Goal: Information Seeking & Learning: Stay updated

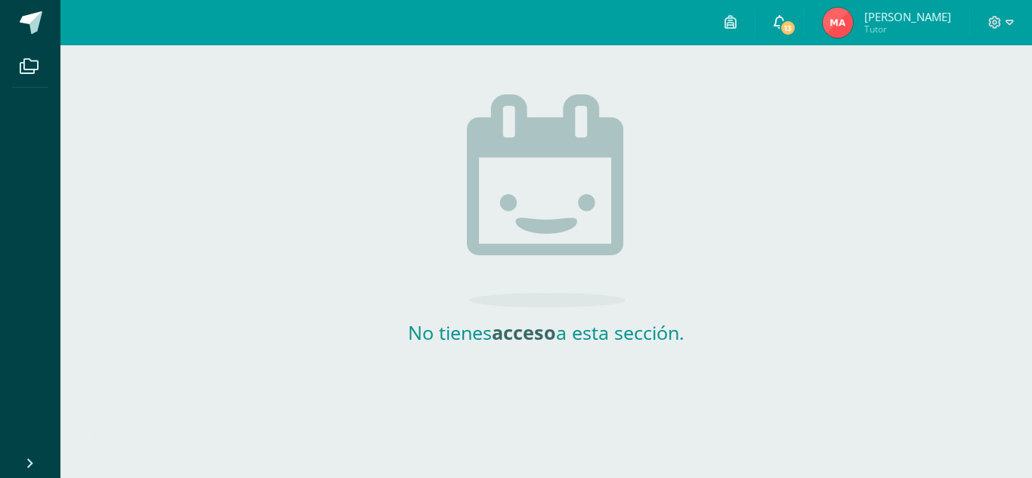
click at [796, 23] on span "13" at bounding box center [787, 28] width 17 height 17
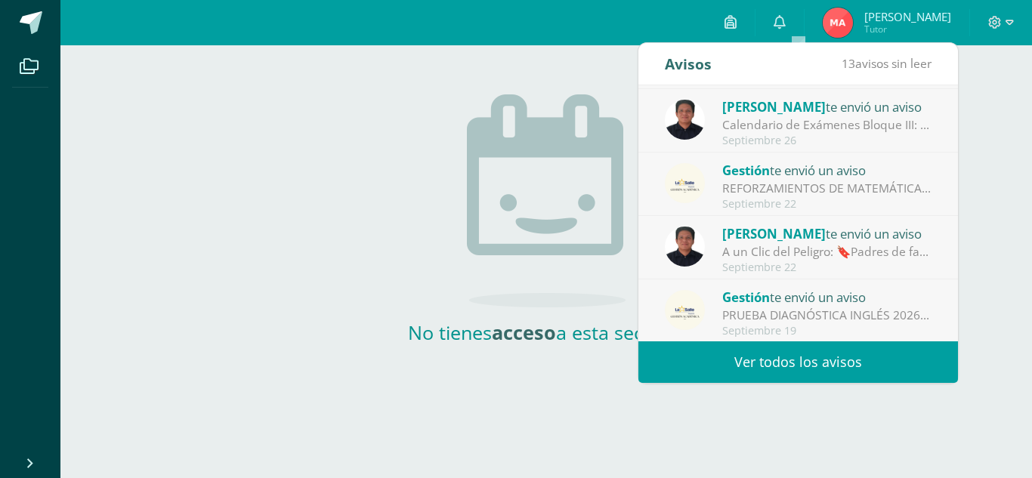
scroll to position [251, 0]
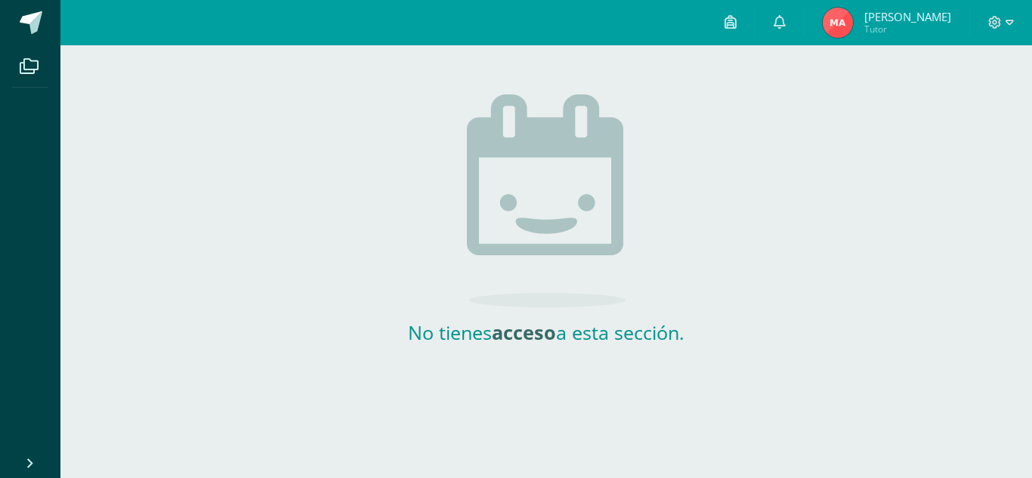
click at [900, 16] on span "[PERSON_NAME]" at bounding box center [907, 16] width 87 height 15
click at [785, 27] on icon at bounding box center [779, 22] width 12 height 14
click at [736, 17] on icon at bounding box center [730, 22] width 12 height 14
click at [435, 86] on div "No tienes acceso a esta sección." at bounding box center [546, 195] width 302 height 300
click at [988, 24] on icon at bounding box center [995, 23] width 14 height 14
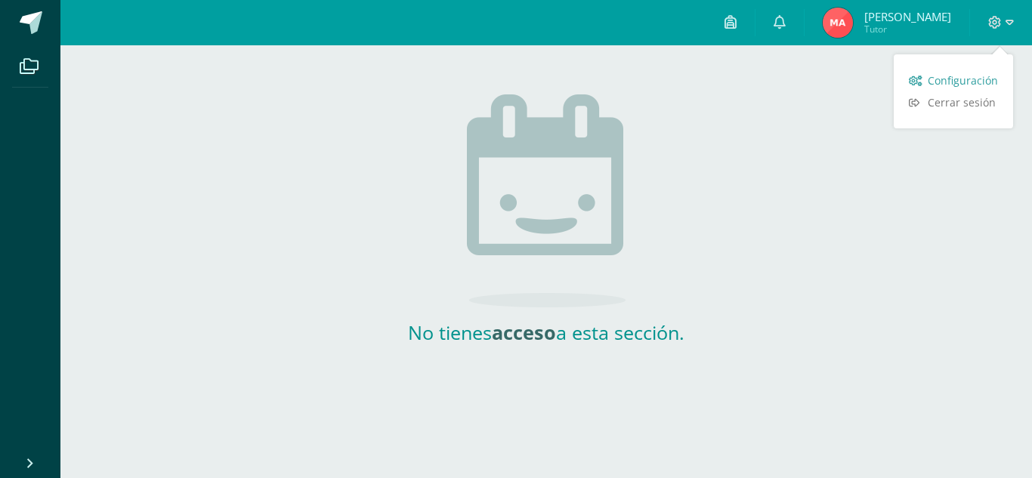
click at [927, 82] on link "Configuración" at bounding box center [952, 80] width 119 height 22
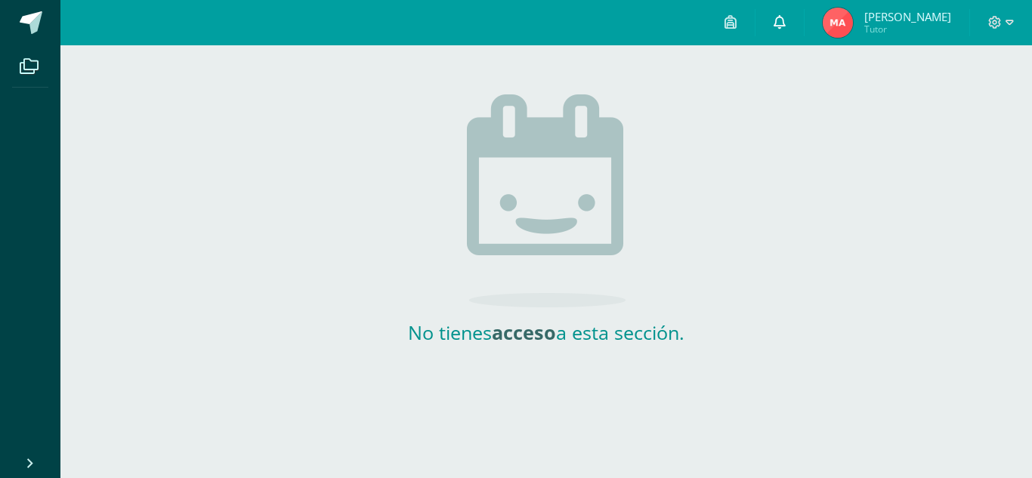
click at [785, 25] on icon at bounding box center [779, 22] width 12 height 14
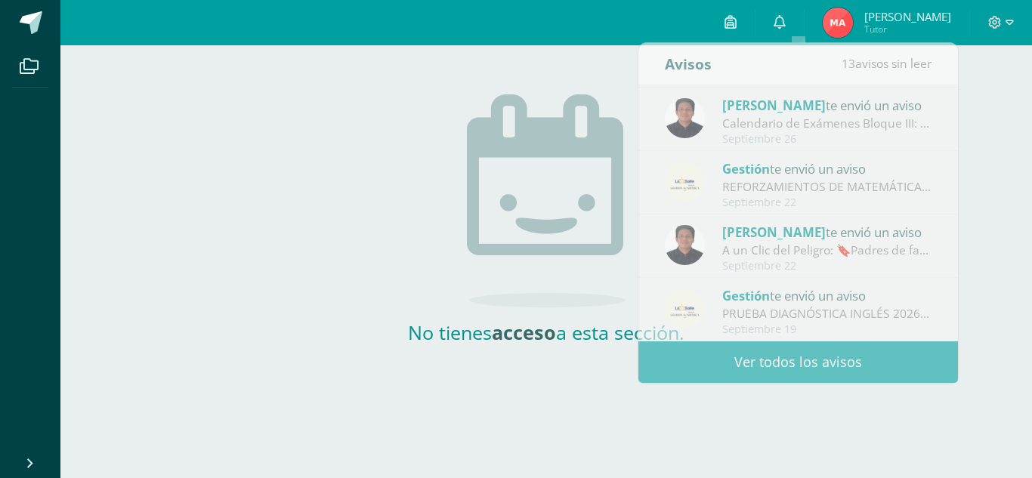
click at [853, 20] on img at bounding box center [837, 23] width 30 height 30
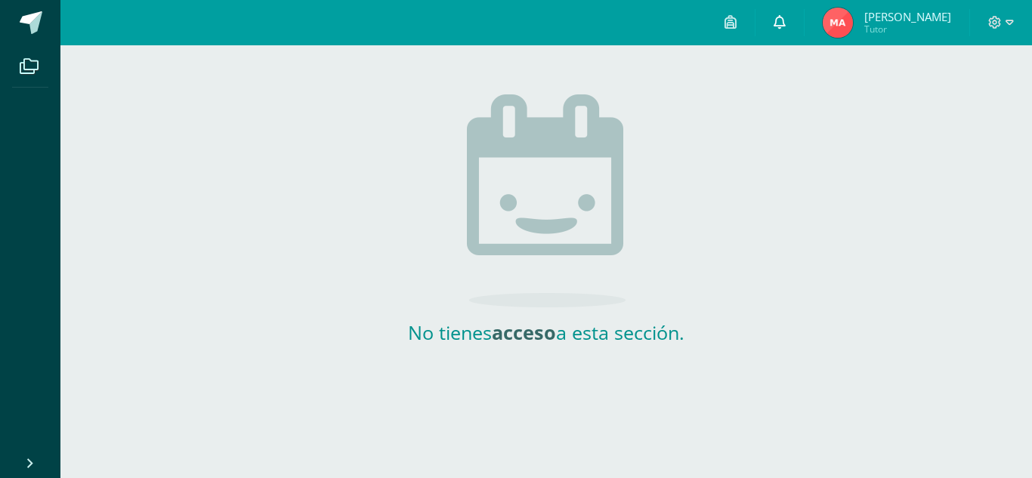
click at [785, 22] on icon at bounding box center [779, 22] width 12 height 14
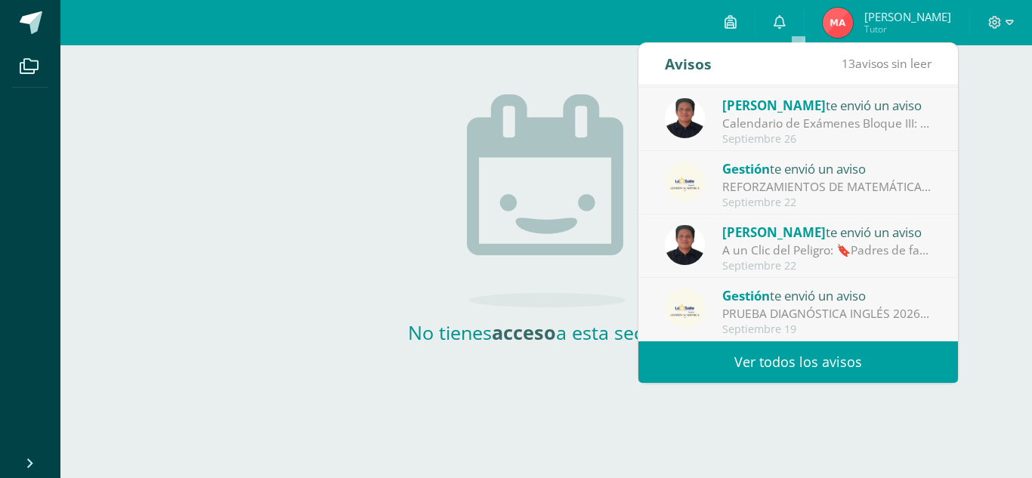
click at [796, 123] on div "Calendario de Exámenes Bloque III: Saludos Cordiales, Por este medio se hace no…" at bounding box center [827, 123] width 210 height 17
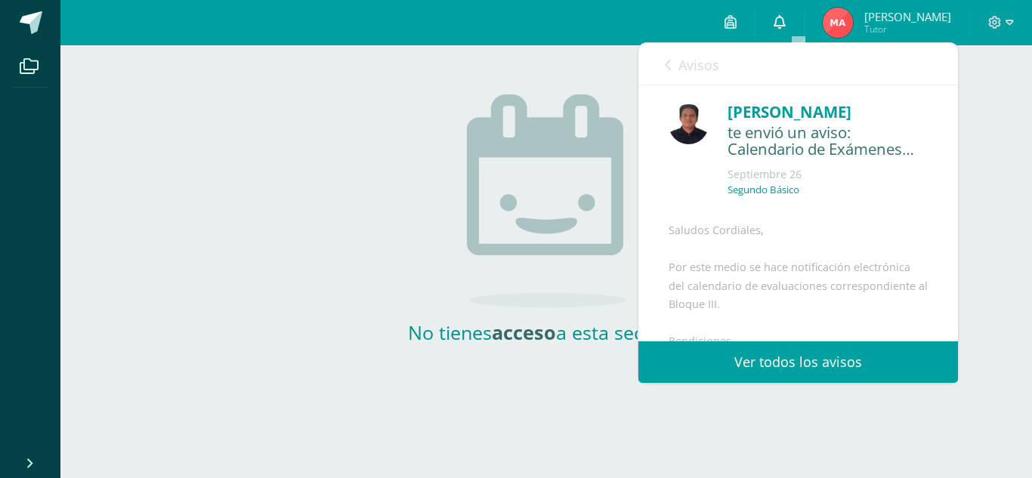
click at [785, 23] on icon at bounding box center [779, 22] width 12 height 14
click at [776, 359] on link "Ver todos los avisos" at bounding box center [797, 362] width 319 height 42
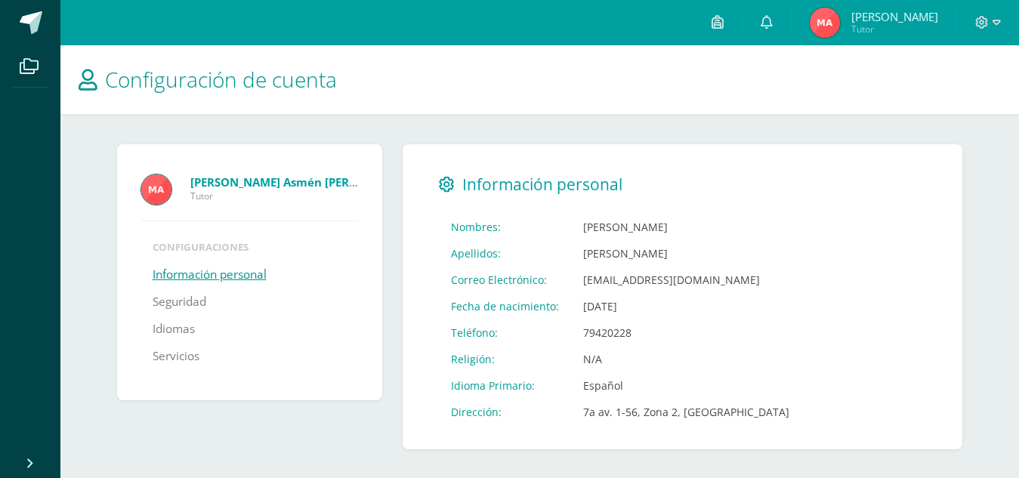
scroll to position [2, 0]
click at [134, 72] on span "Configuración de cuenta" at bounding box center [221, 77] width 232 height 29
click at [24, 19] on span at bounding box center [31, 22] width 23 height 23
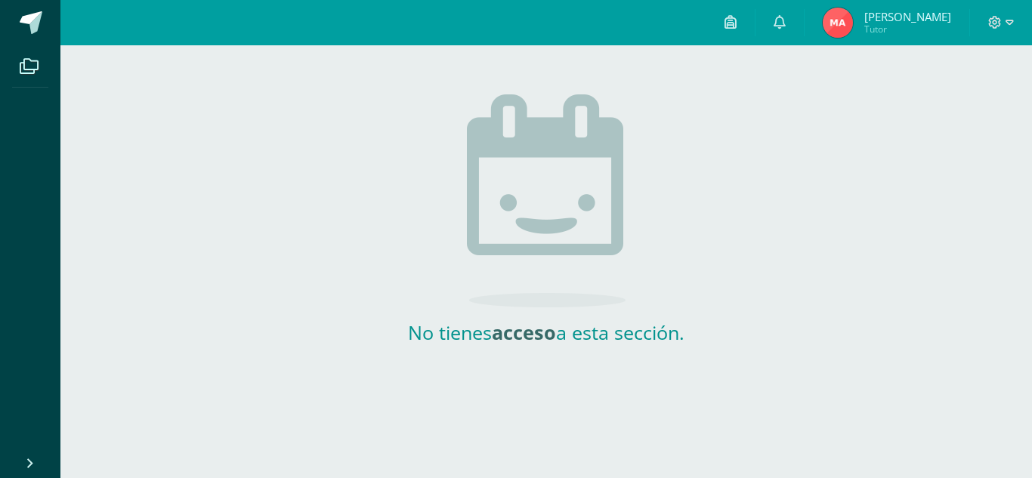
click at [799, 100] on div "No tienes acceso a esta sección." at bounding box center [545, 195] width 971 height 300
click at [736, 23] on icon at bounding box center [730, 22] width 12 height 14
click at [242, 122] on div "No tienes acceso a esta sección." at bounding box center [545, 195] width 971 height 300
click at [261, 130] on div "No tienes acceso a esta sección." at bounding box center [545, 195] width 971 height 300
click at [542, 160] on img at bounding box center [546, 200] width 159 height 213
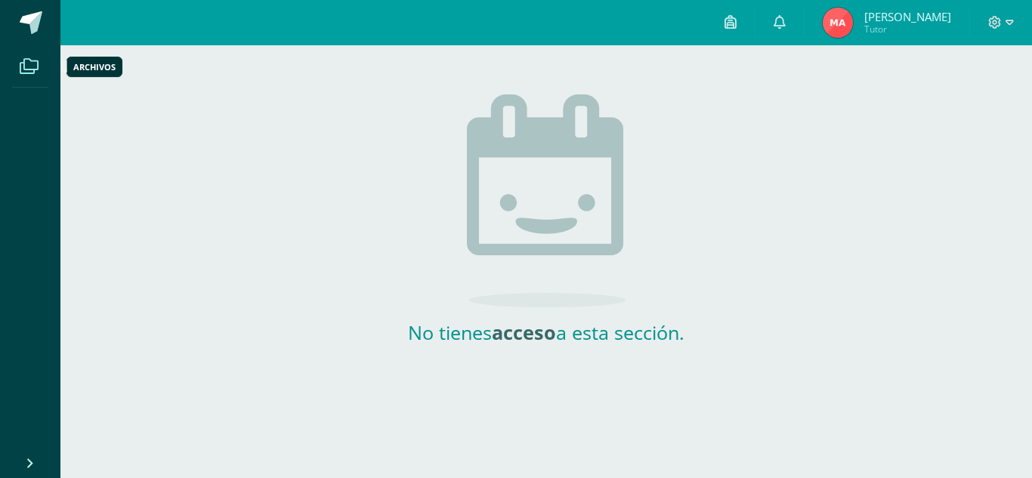
click at [27, 63] on icon at bounding box center [29, 66] width 19 height 15
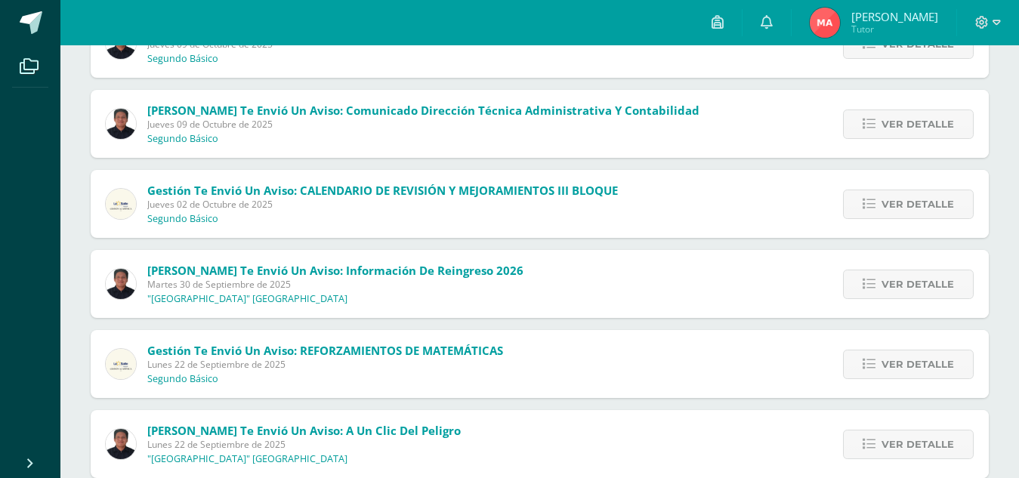
scroll to position [237, 0]
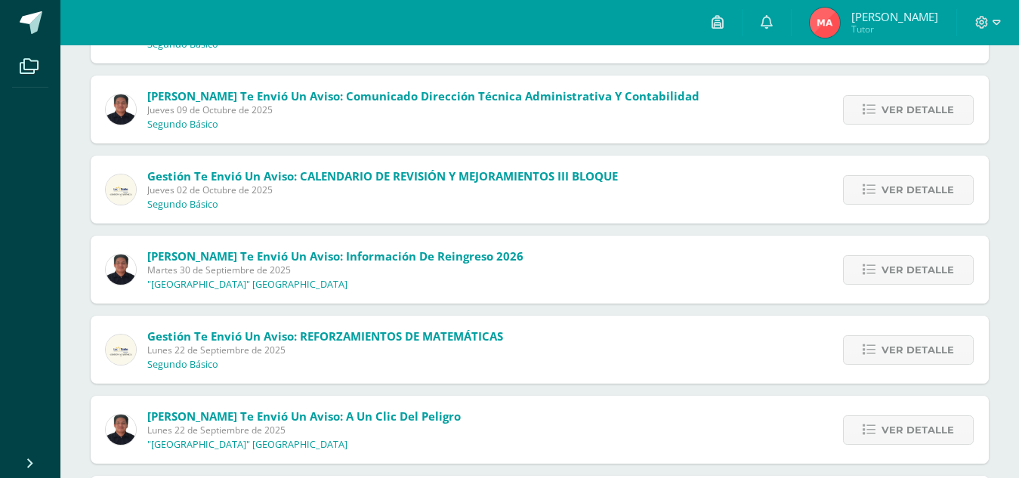
click at [341, 180] on span "Gestión te envió un aviso: CALENDARIO DE REVISIÓN Y MEJORAMIENTOS III BLOQUE" at bounding box center [382, 175] width 471 height 15
click at [321, 184] on span "Jueves 02 de Octubre de 2025" at bounding box center [382, 190] width 471 height 13
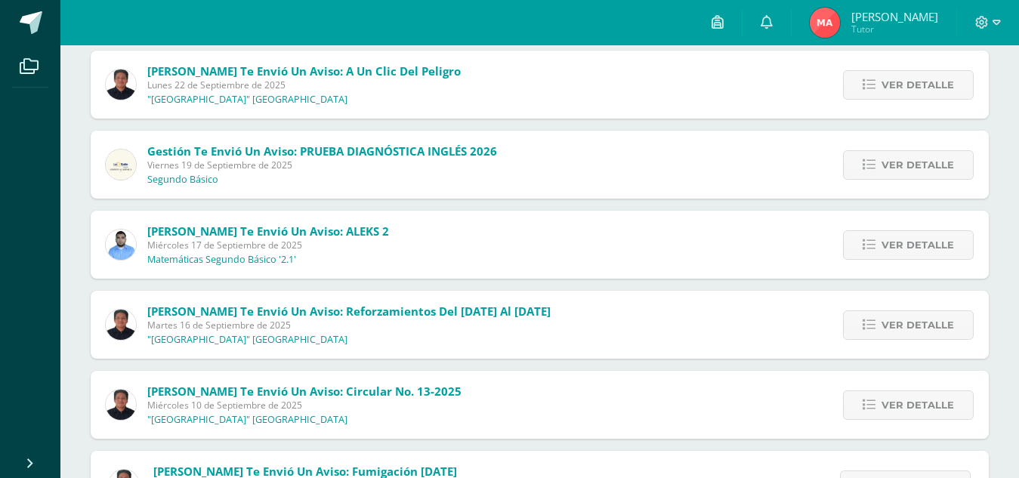
scroll to position [590, 0]
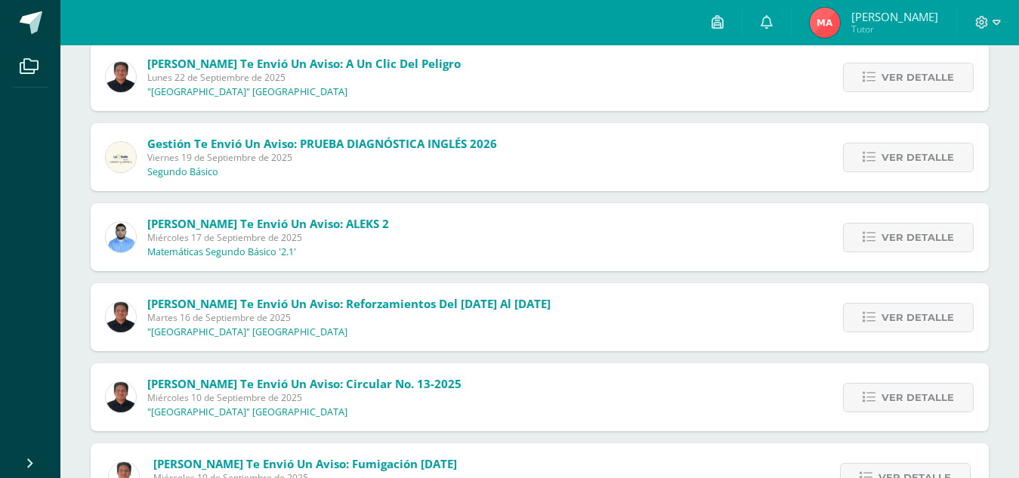
click at [252, 227] on span "[PERSON_NAME] te envió un aviso: ALEKS 2" at bounding box center [268, 223] width 242 height 15
click at [292, 246] on p "Matemáticas Segundo Básico '2.1'" at bounding box center [221, 252] width 149 height 12
click at [318, 216] on span "[PERSON_NAME] te envió un aviso: ALEKS 2" at bounding box center [268, 223] width 242 height 15
click at [894, 233] on span "Ver detalle" at bounding box center [917, 238] width 73 height 28
